Goal: Information Seeking & Learning: Learn about a topic

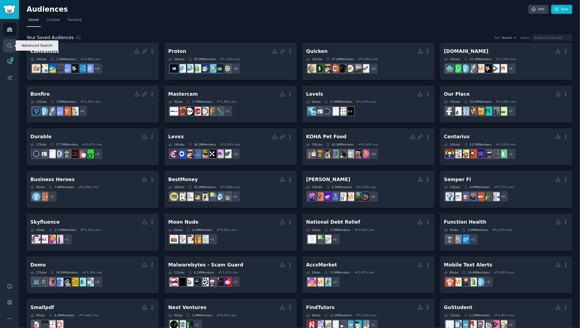
click at [11, 43] on icon "Sidebar" at bounding box center [10, 46] width 6 height 6
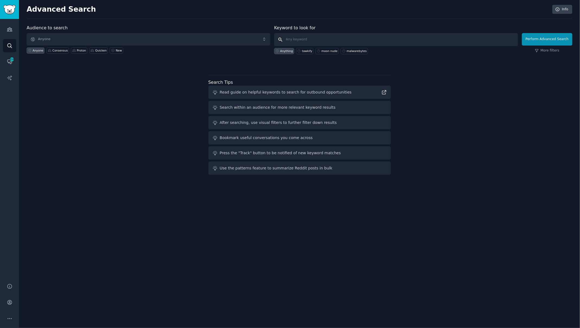
click at [302, 38] on input "text" at bounding box center [396, 39] width 244 height 13
type input "gruns"
click button "Perform Advanced Search" at bounding box center [547, 39] width 50 height 12
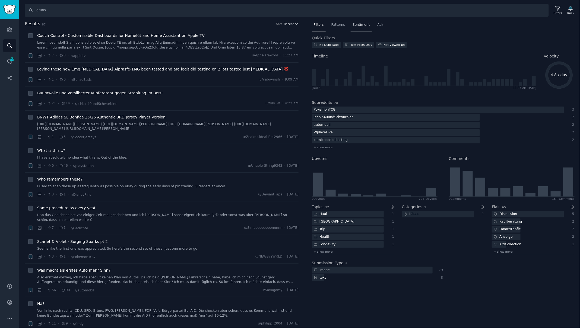
click at [368, 23] on span "Sentiment" at bounding box center [361, 25] width 17 height 5
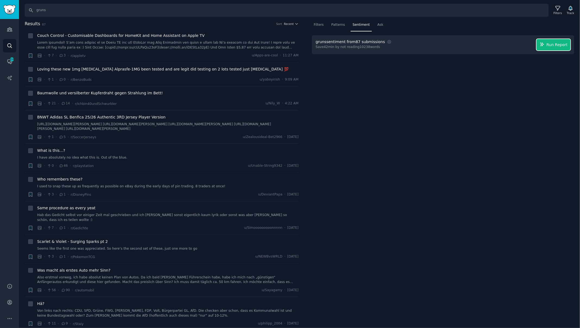
click at [558, 47] on span "Run Report" at bounding box center [557, 45] width 21 height 6
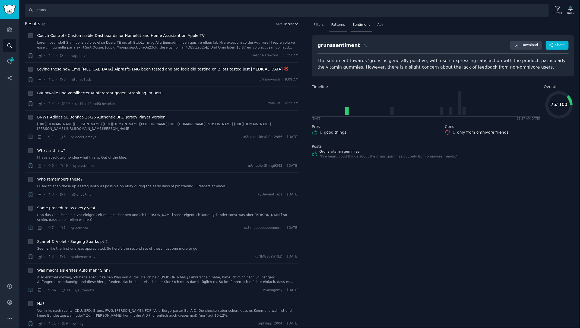
click at [336, 30] on div "Patterns" at bounding box center [338, 26] width 17 height 11
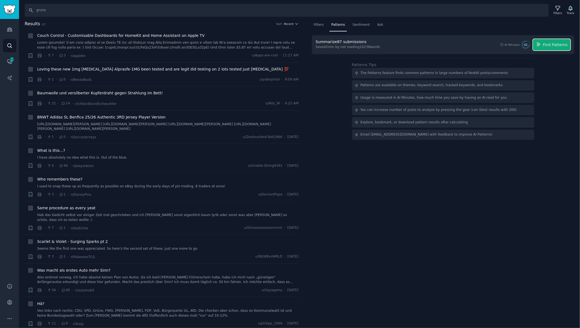
click at [547, 43] on span "Find Patterns" at bounding box center [555, 45] width 25 height 6
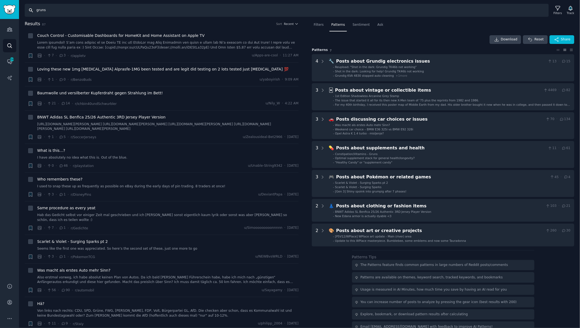
click at [52, 15] on input "gruns" at bounding box center [287, 10] width 524 height 13
type input "gruns gummies"
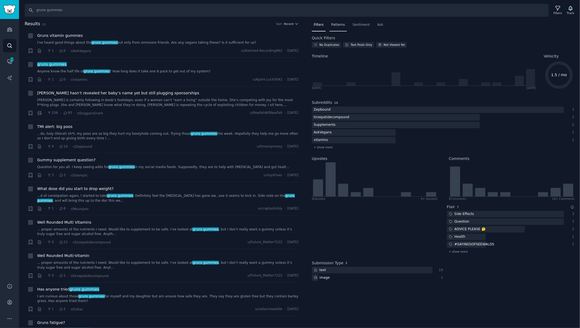
click at [337, 29] on div "Patterns" at bounding box center [338, 26] width 17 height 11
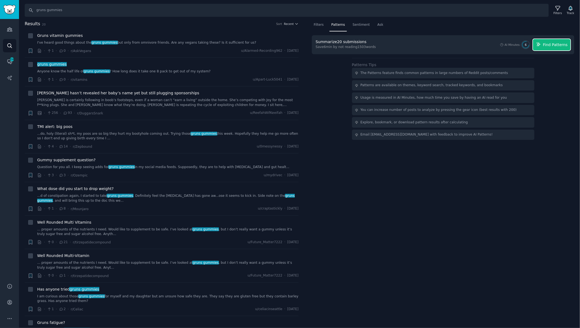
click at [563, 46] on span "Find Patterns" at bounding box center [555, 45] width 25 height 6
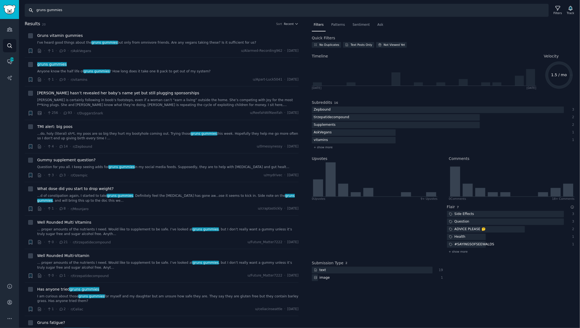
click at [67, 7] on input "gruns gummies" at bounding box center [287, 10] width 524 height 13
type input "dezctop"
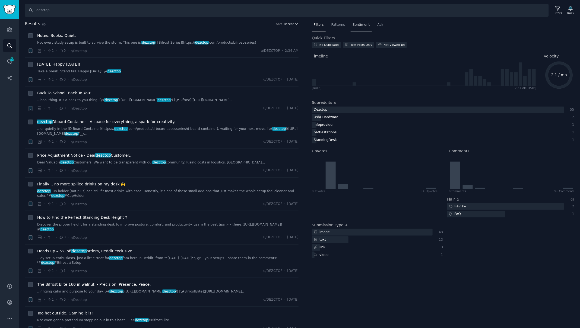
click at [361, 24] on span "Sentiment" at bounding box center [361, 25] width 17 height 5
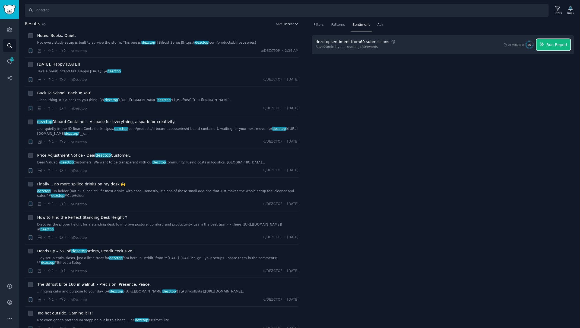
click at [556, 47] on button "Run Report" at bounding box center [554, 44] width 34 height 11
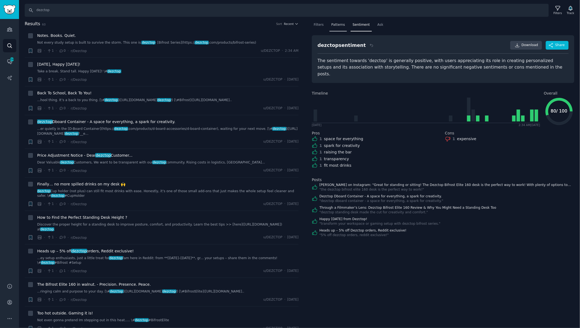
click at [340, 26] on span "Patterns" at bounding box center [338, 25] width 14 height 5
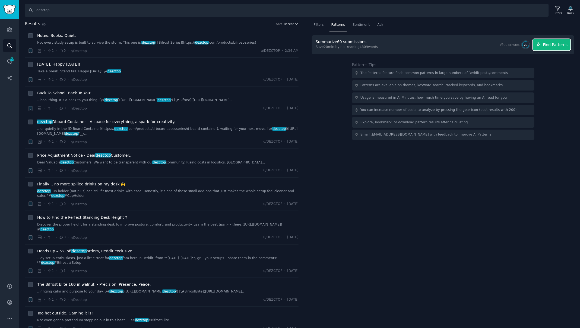
click at [558, 46] on span "Find Patterns" at bounding box center [555, 45] width 25 height 6
